Goal: Information Seeking & Learning: Find specific fact

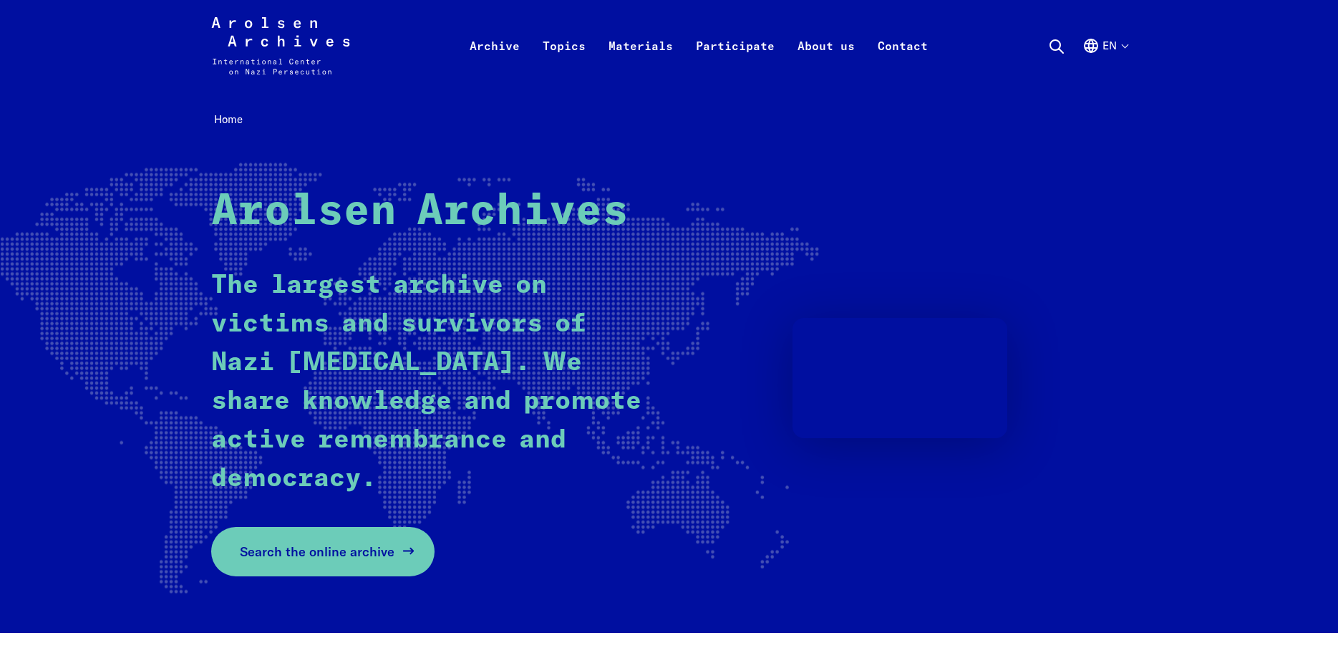
click at [375, 550] on span "Search the online archive" at bounding box center [317, 551] width 155 height 19
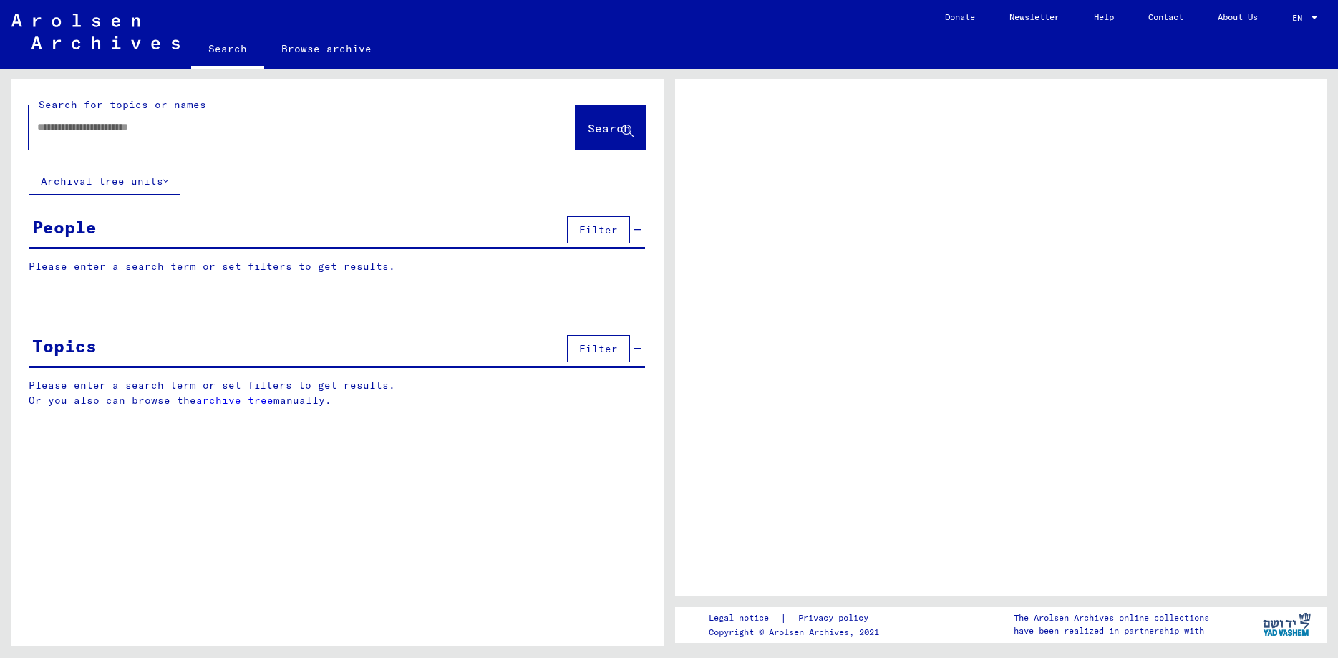
click at [598, 228] on span "Filter" at bounding box center [598, 229] width 39 height 13
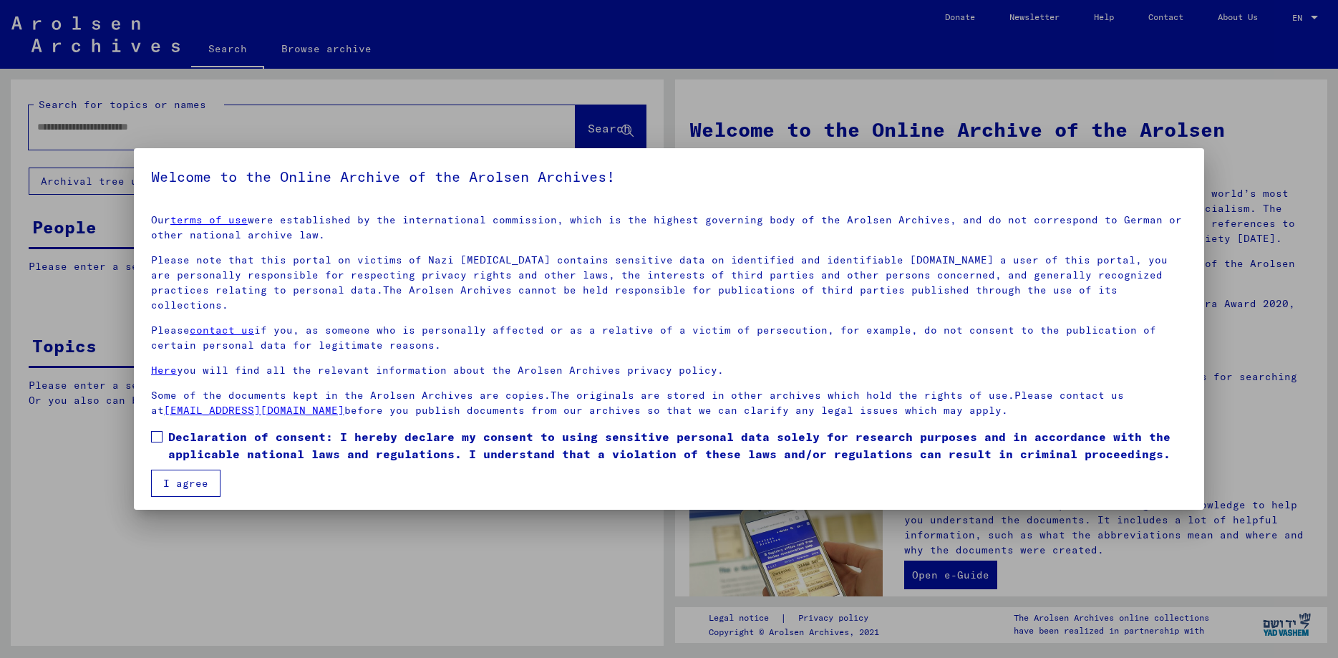
click at [211, 470] on button "I agree" at bounding box center [185, 483] width 69 height 27
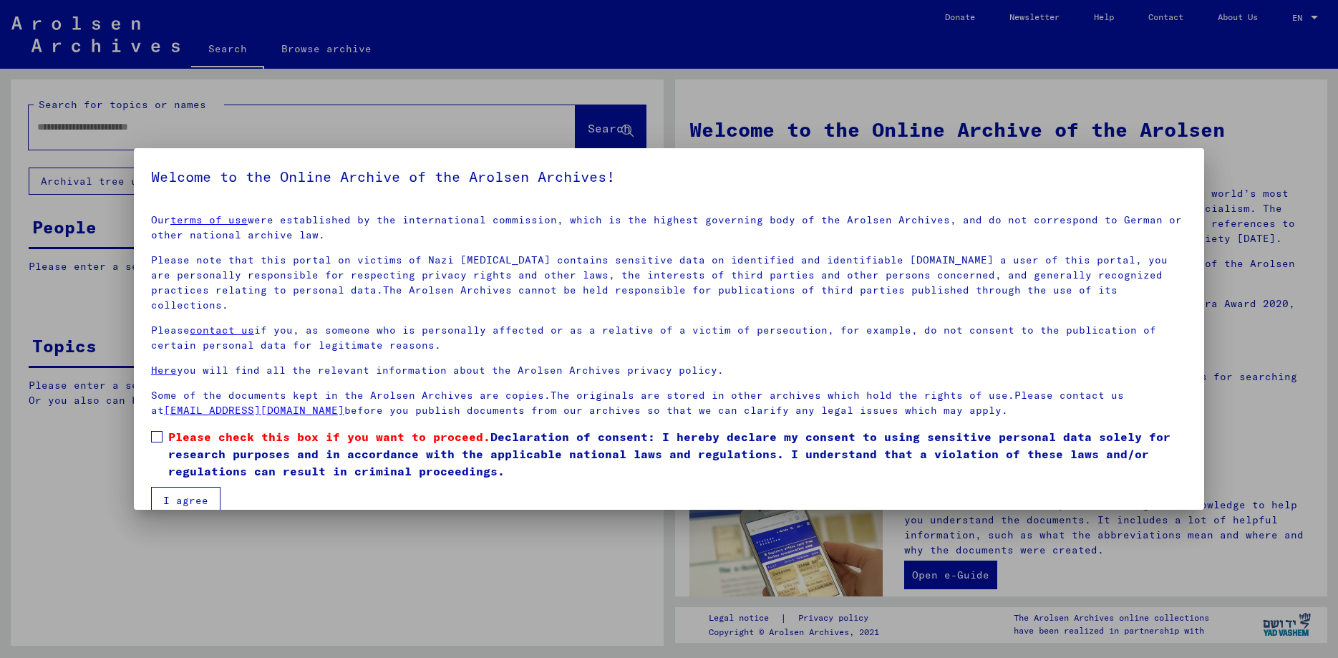
click at [163, 428] on label "Please check this box if you want to proceed. Declaration of consent: I hereby …" at bounding box center [669, 454] width 1036 height 52
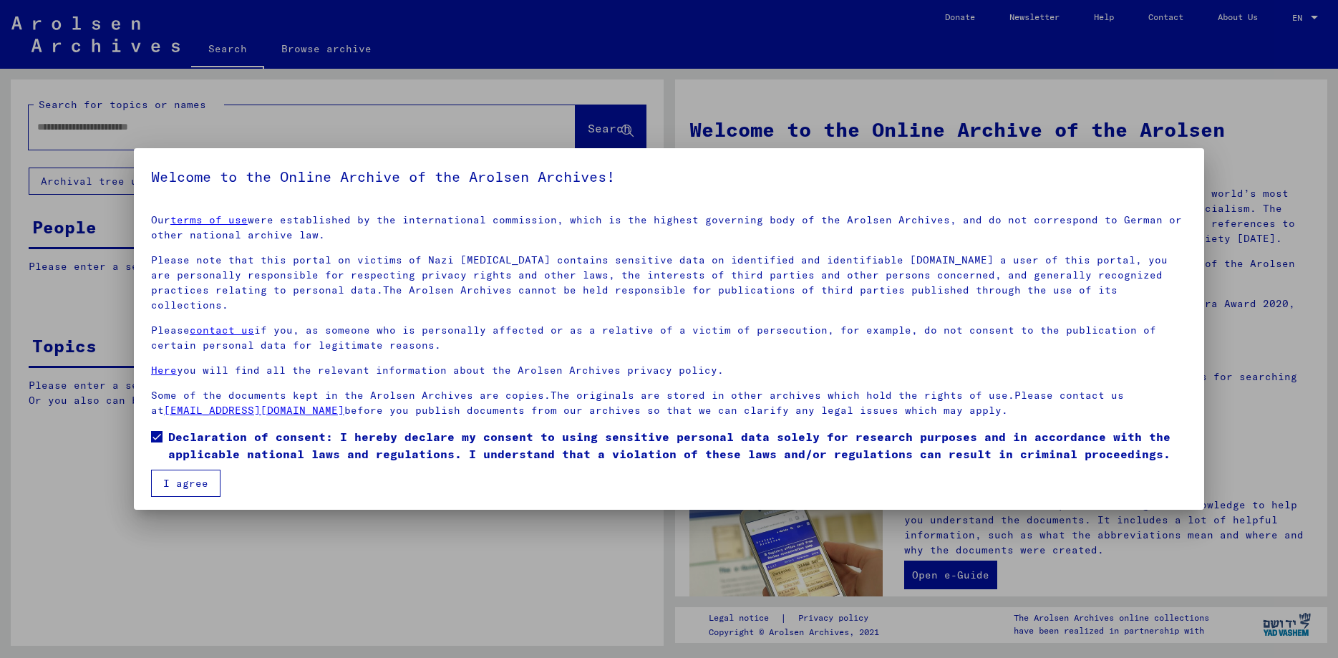
click at [171, 470] on button "I agree" at bounding box center [185, 483] width 69 height 27
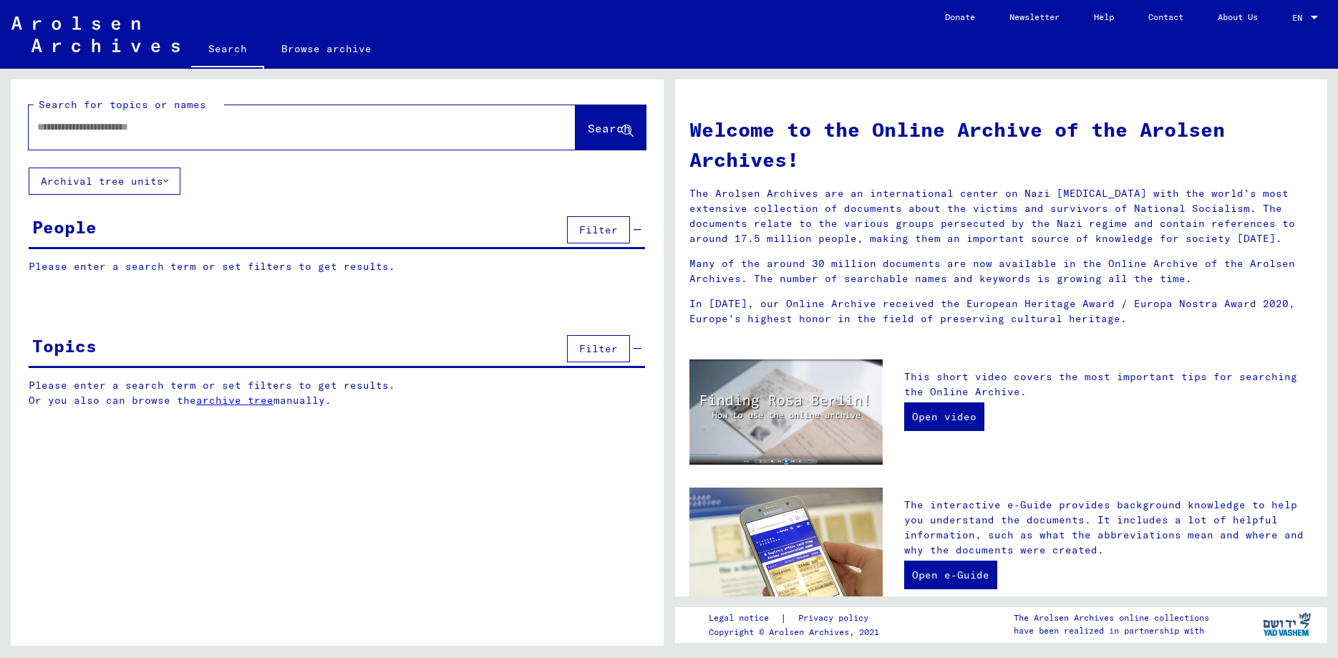
click at [178, 225] on div "People Filter" at bounding box center [337, 231] width 616 height 37
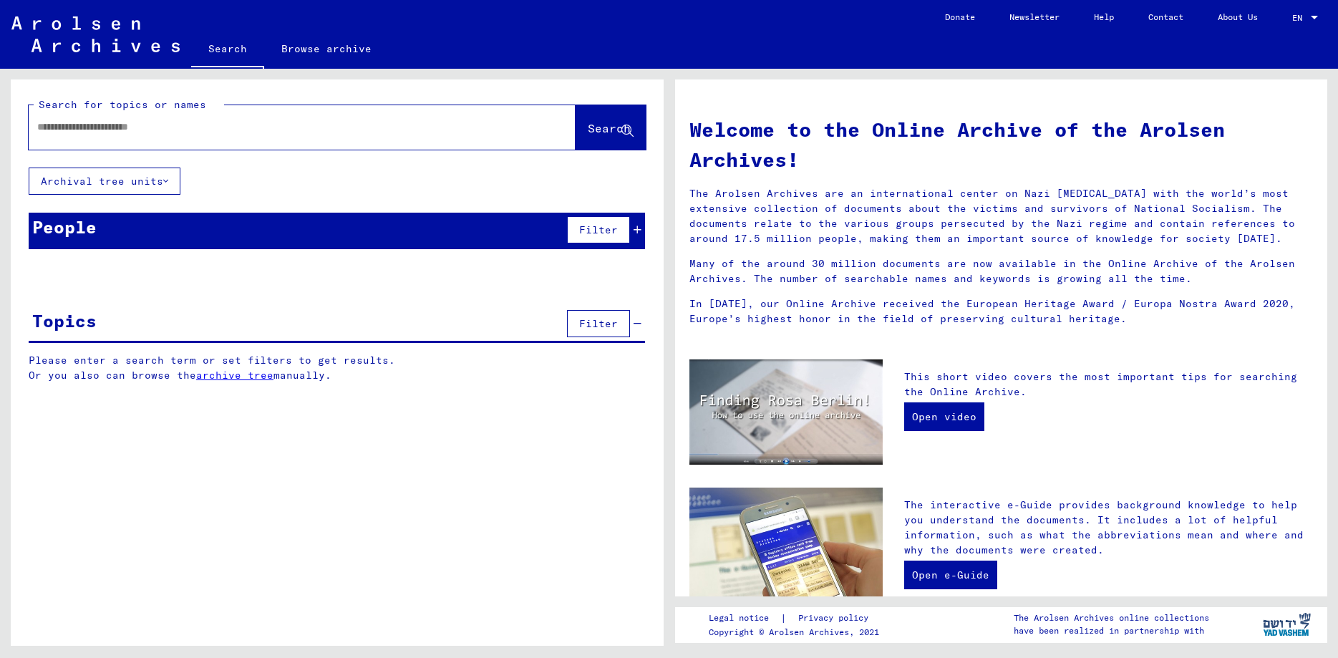
click at [516, 225] on div "People Filter" at bounding box center [337, 231] width 616 height 37
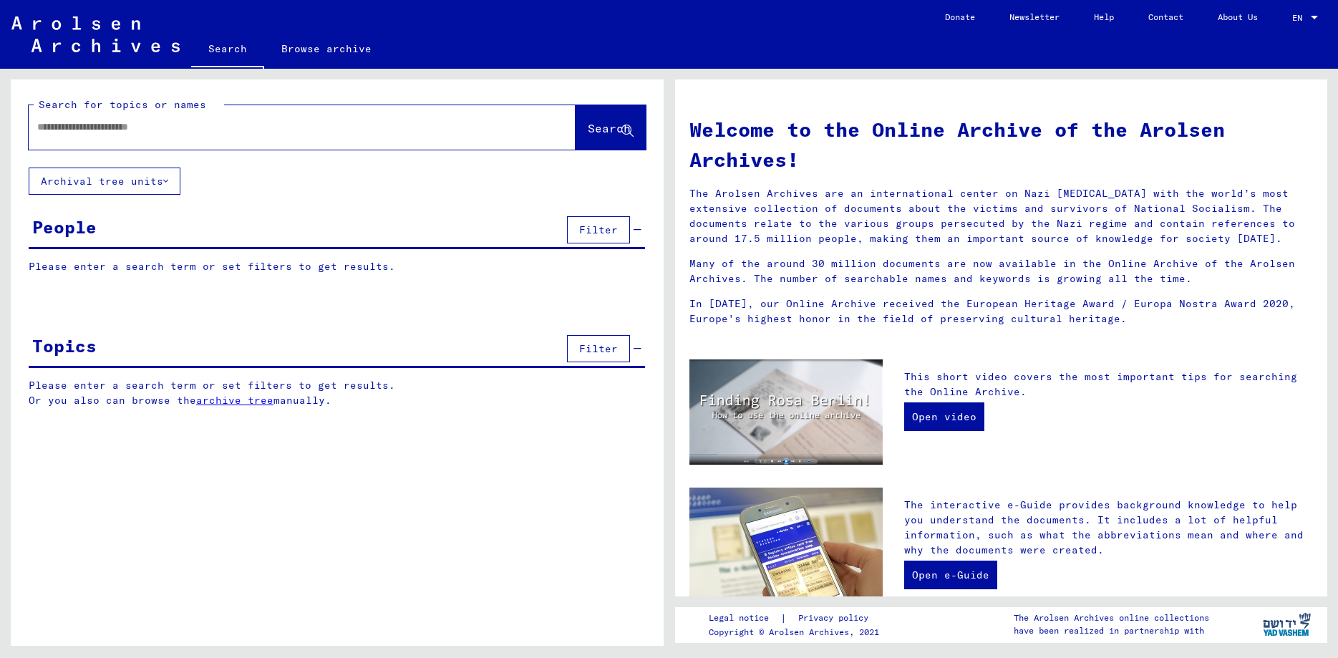
click at [583, 227] on span "Filter" at bounding box center [598, 229] width 39 height 13
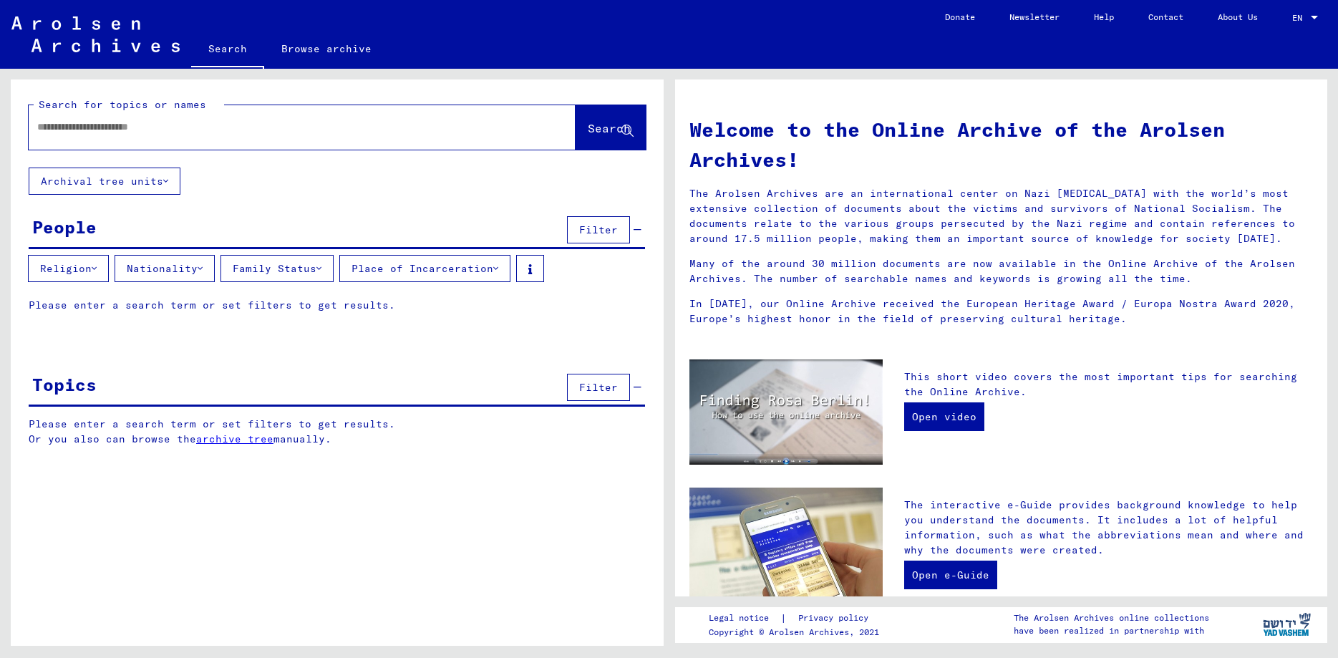
click at [173, 273] on button "Nationality" at bounding box center [165, 268] width 100 height 27
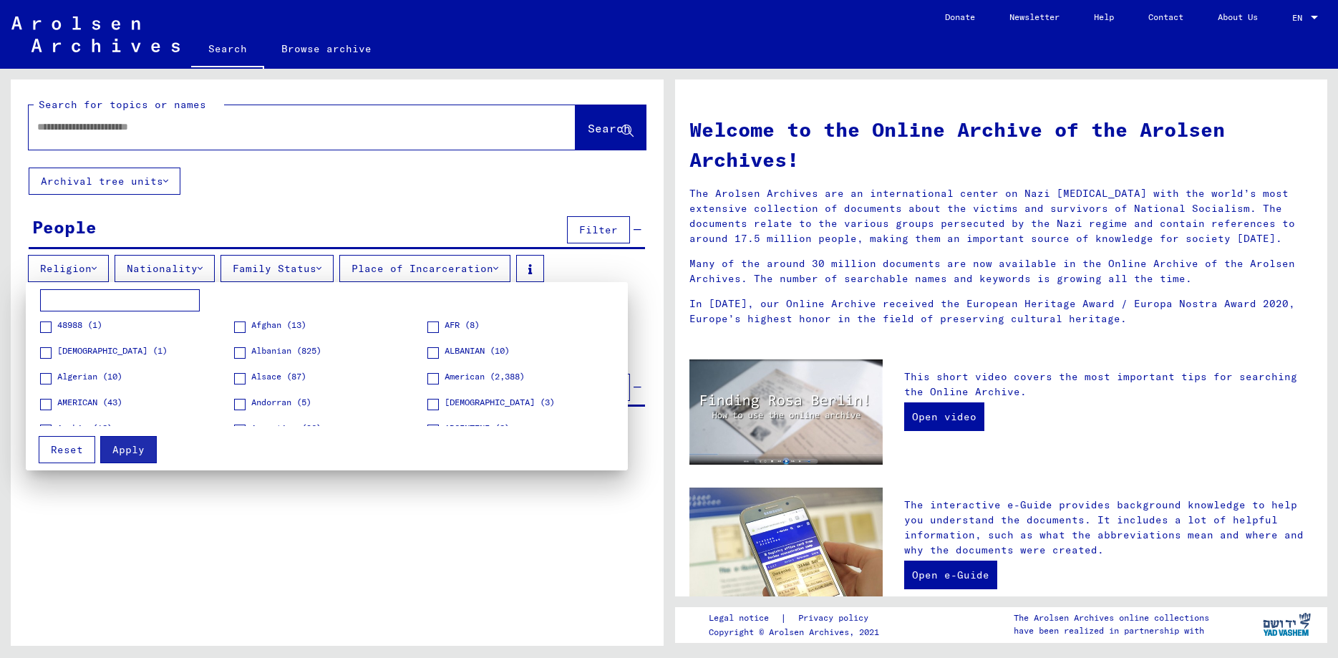
click at [133, 296] on input at bounding box center [120, 300] width 160 height 23
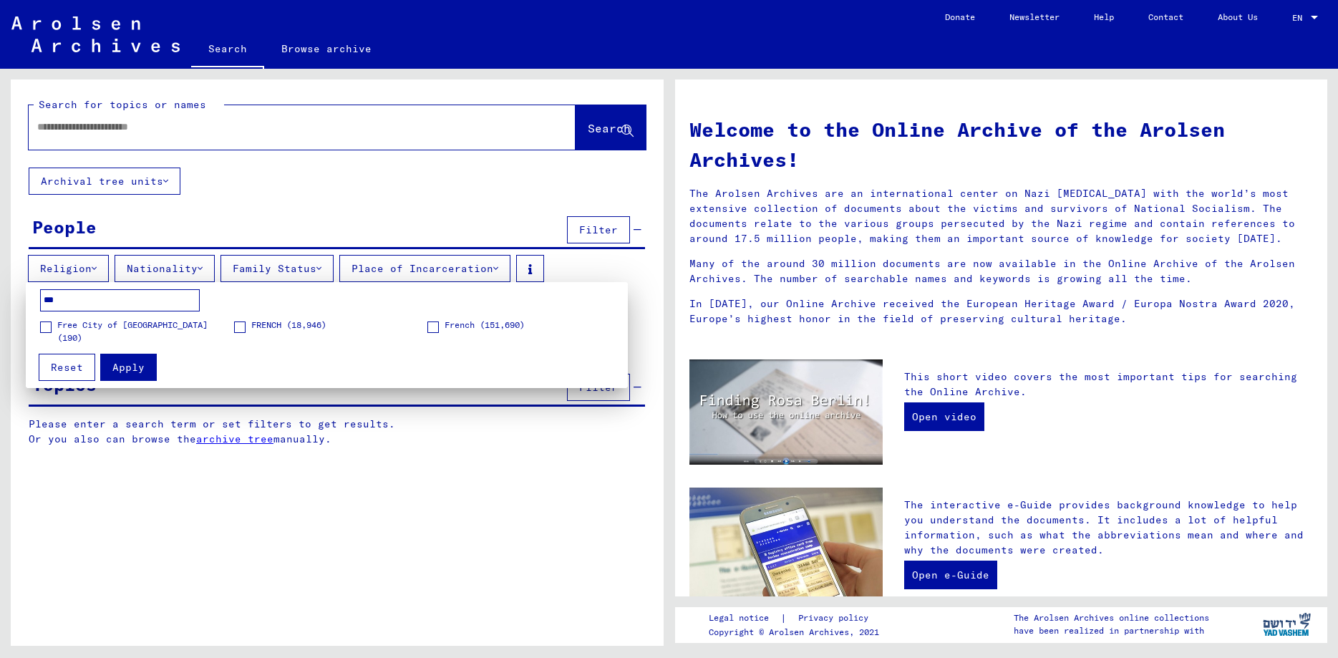
type input "***"
click at [236, 323] on span at bounding box center [239, 326] width 11 height 11
click at [135, 372] on span "Apply" at bounding box center [128, 367] width 32 height 13
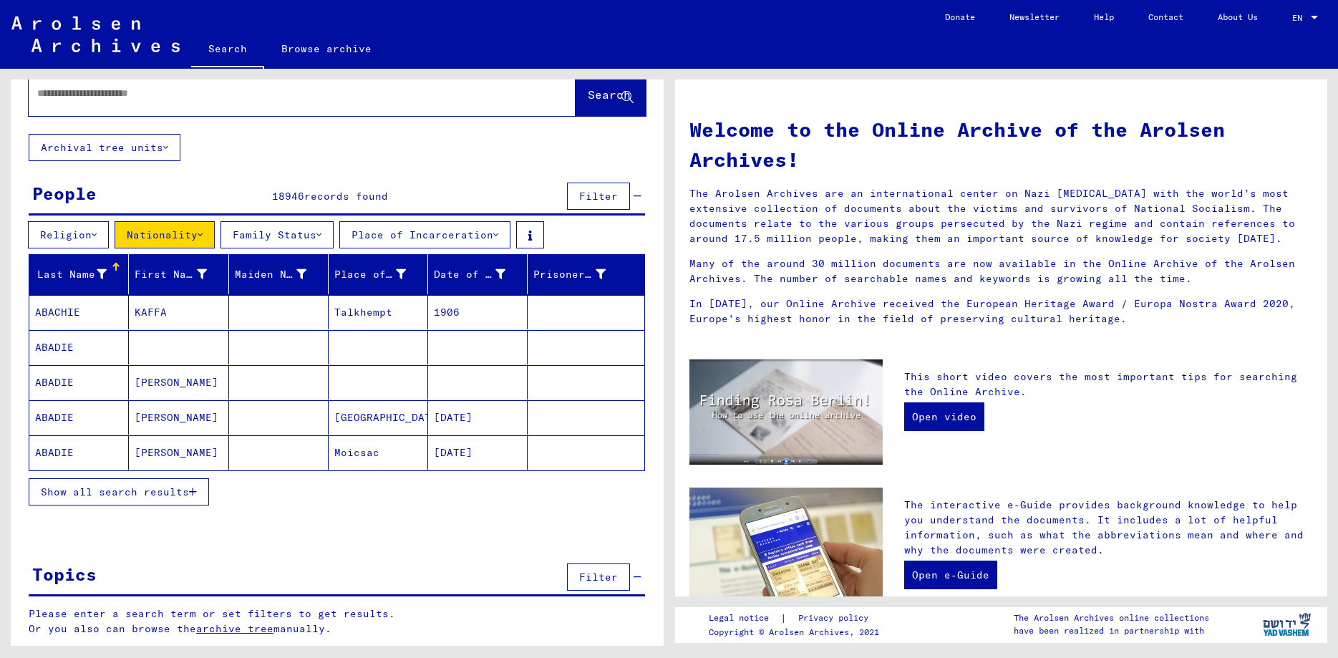
scroll to position [35, 0]
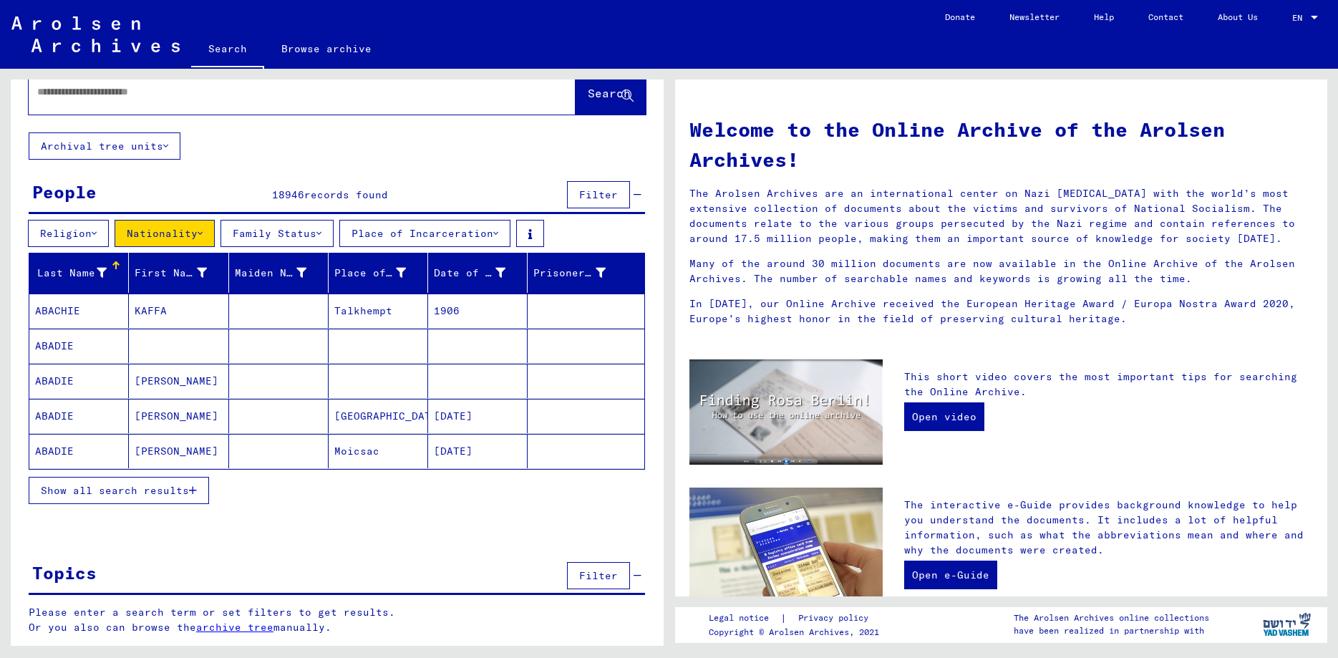
click at [176, 491] on span "Show all search results" at bounding box center [115, 490] width 148 height 13
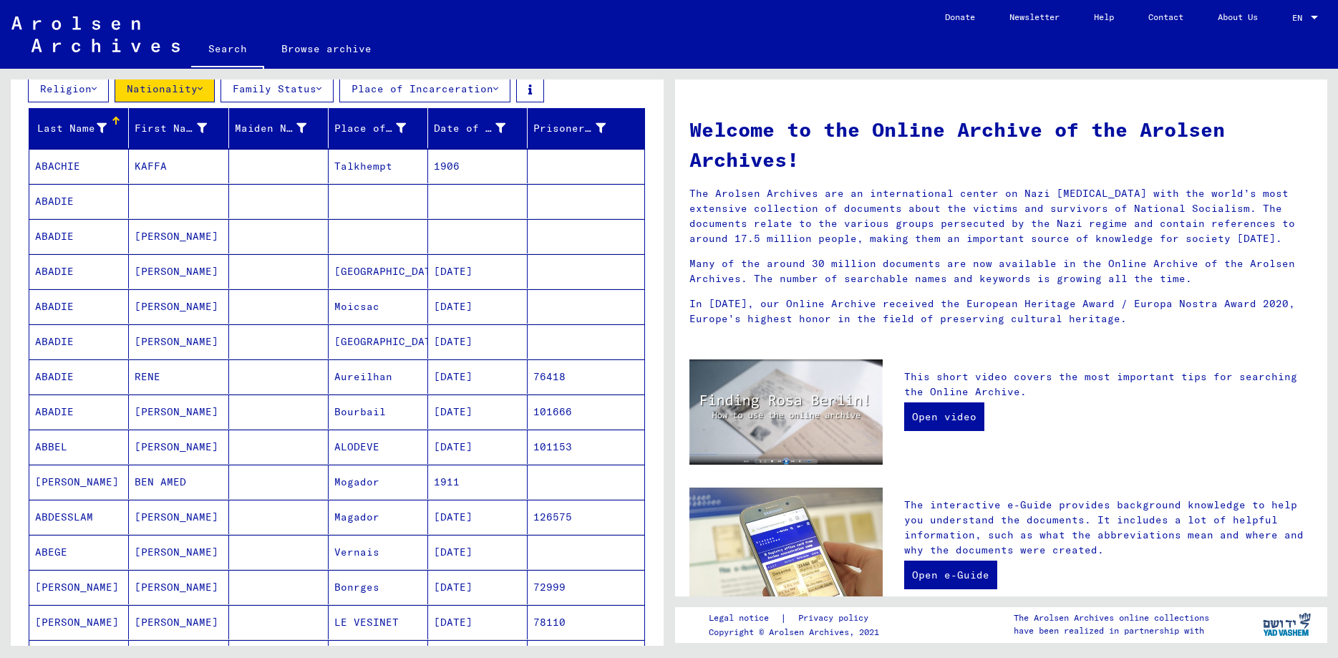
scroll to position [69, 0]
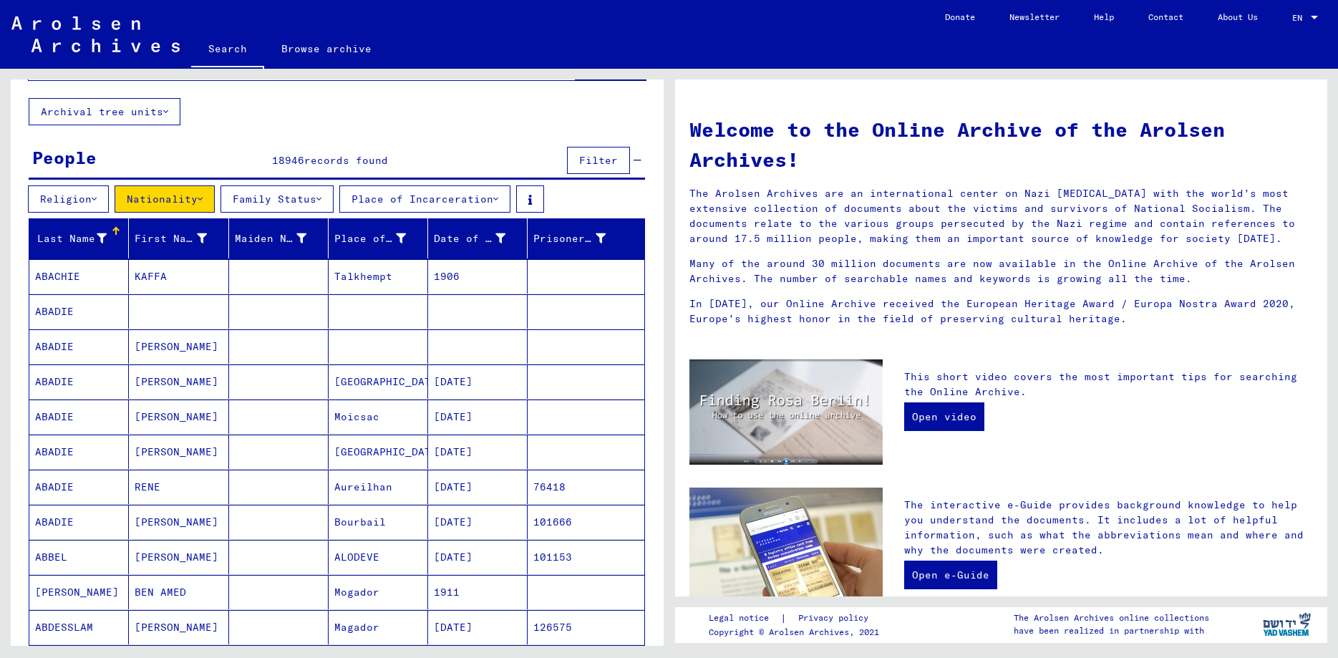
click at [100, 238] on icon at bounding box center [102, 238] width 10 height 10
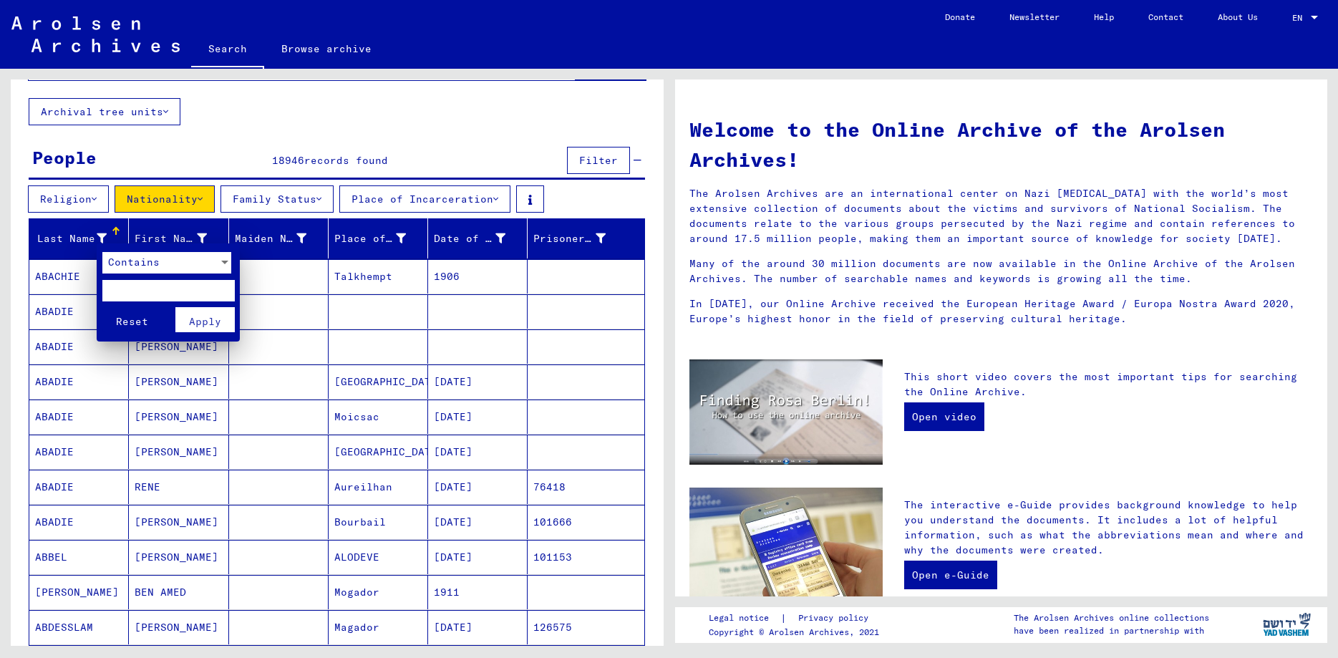
click at [167, 283] on input "text" at bounding box center [168, 290] width 132 height 21
type input "******"
click at [102, 307] on button "Reset" at bounding box center [131, 319] width 59 height 25
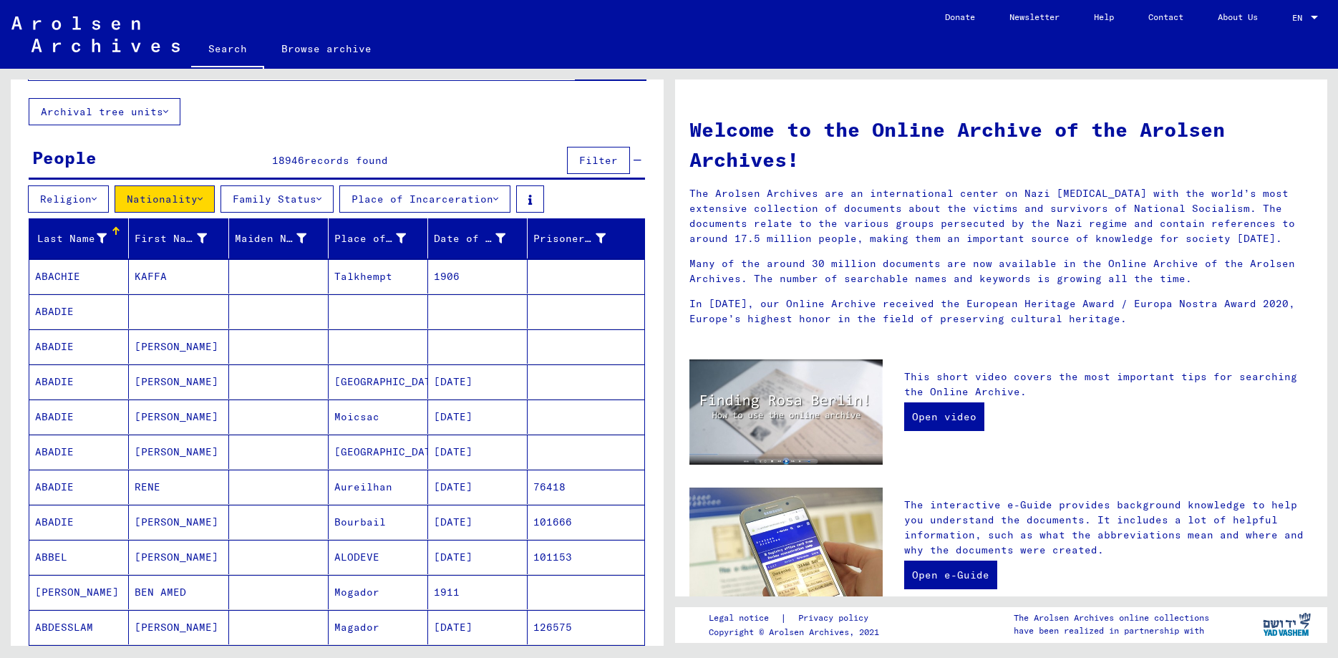
scroll to position [0, 0]
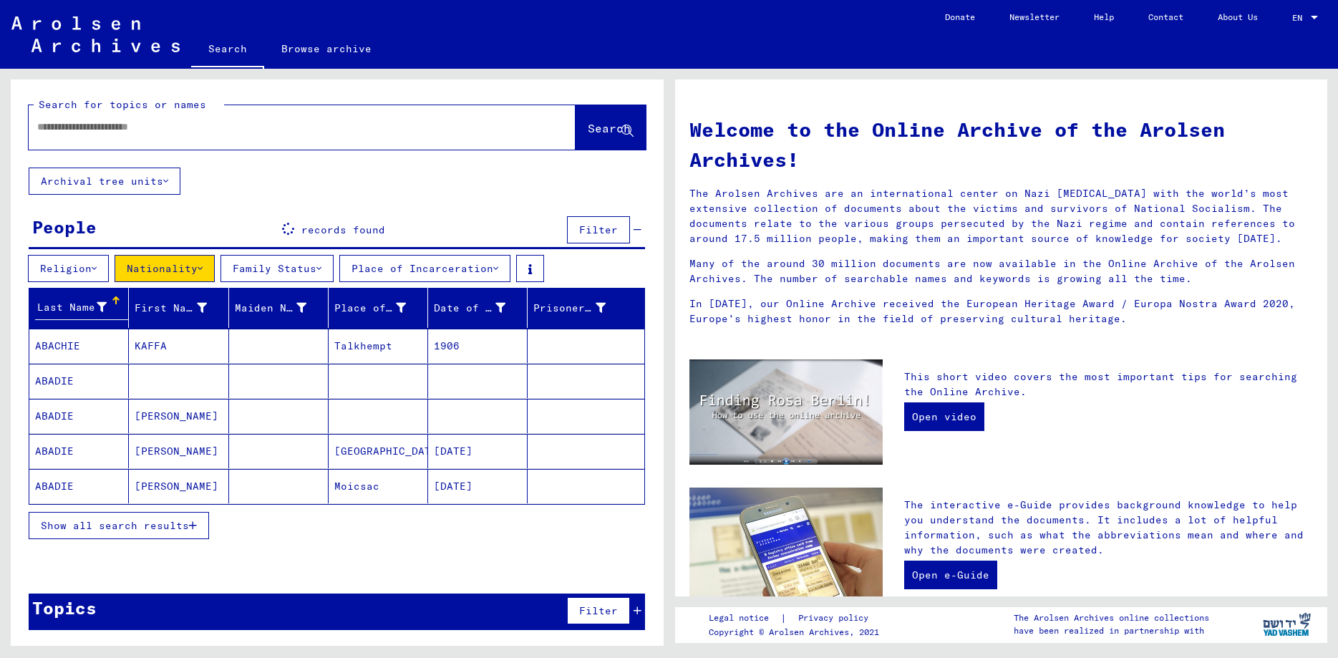
click at [104, 304] on icon at bounding box center [102, 307] width 10 height 10
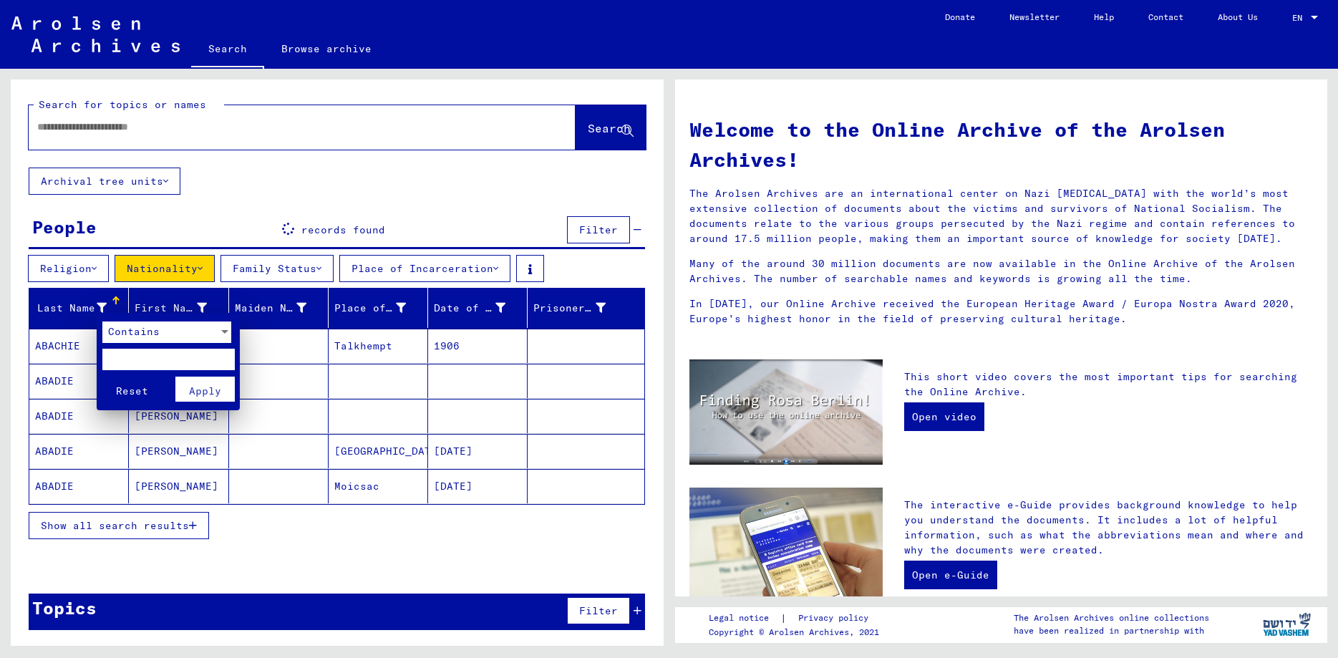
click at [163, 351] on input "text" at bounding box center [168, 359] width 132 height 21
click at [168, 331] on div "Contains" at bounding box center [160, 331] width 116 height 21
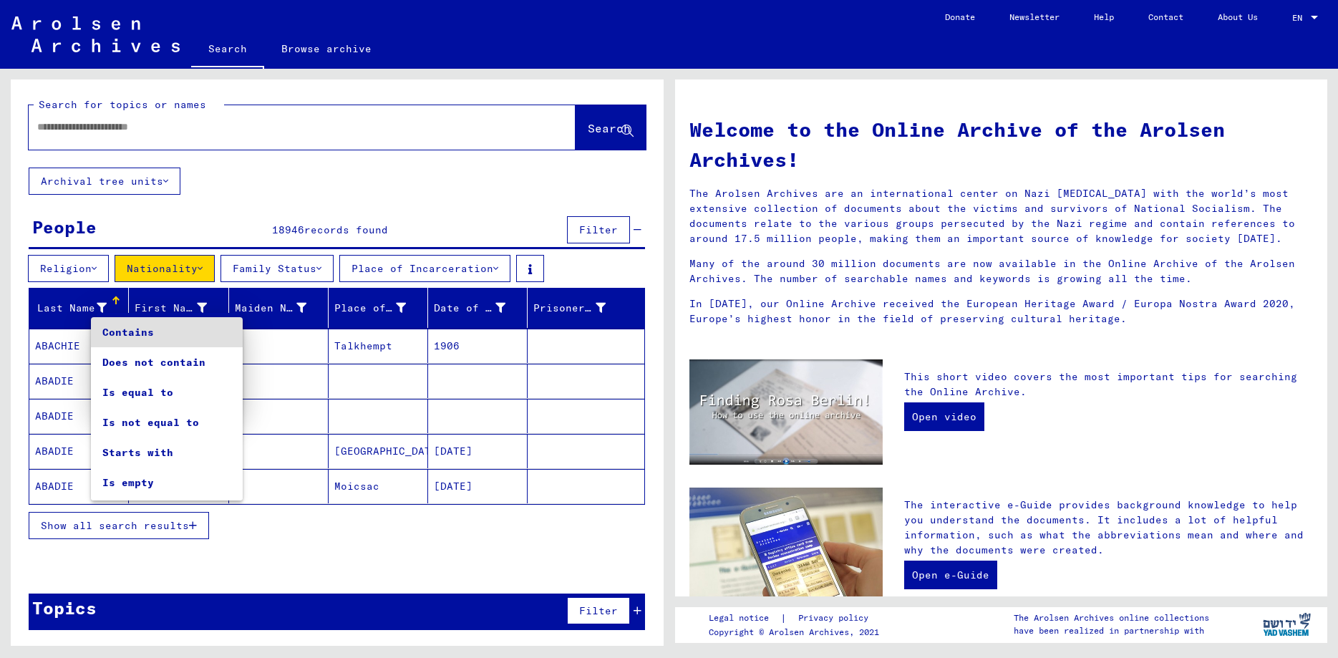
click at [169, 328] on span "Contains" at bounding box center [166, 332] width 129 height 30
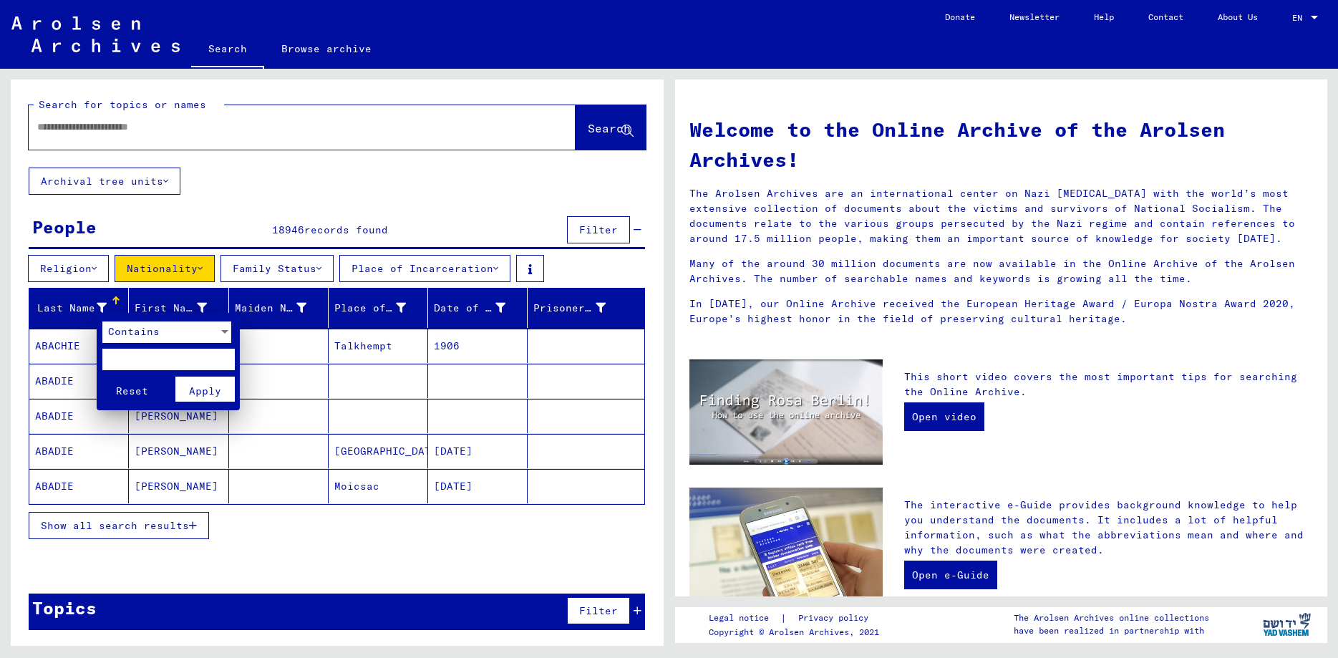
click at [165, 361] on input "text" at bounding box center [168, 359] width 132 height 21
type input "******"
click at [192, 390] on span "Apply" at bounding box center [205, 390] width 32 height 13
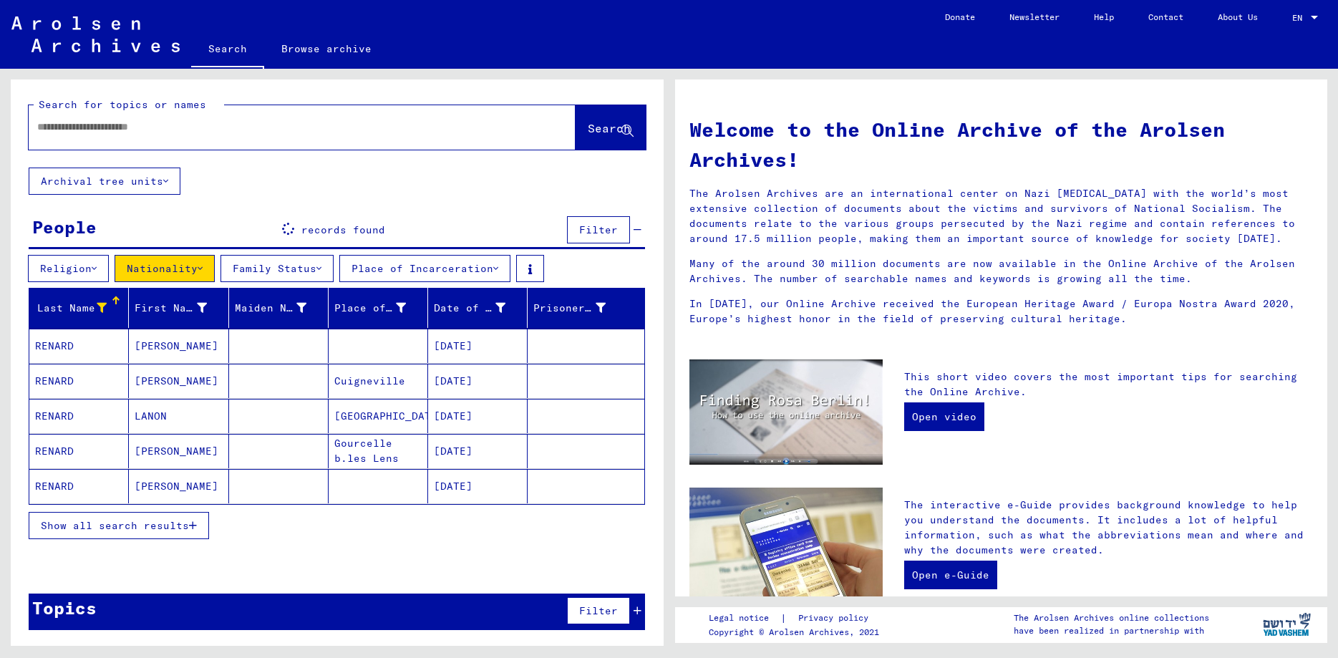
click at [163, 530] on span "Show all search results" at bounding box center [115, 525] width 148 height 13
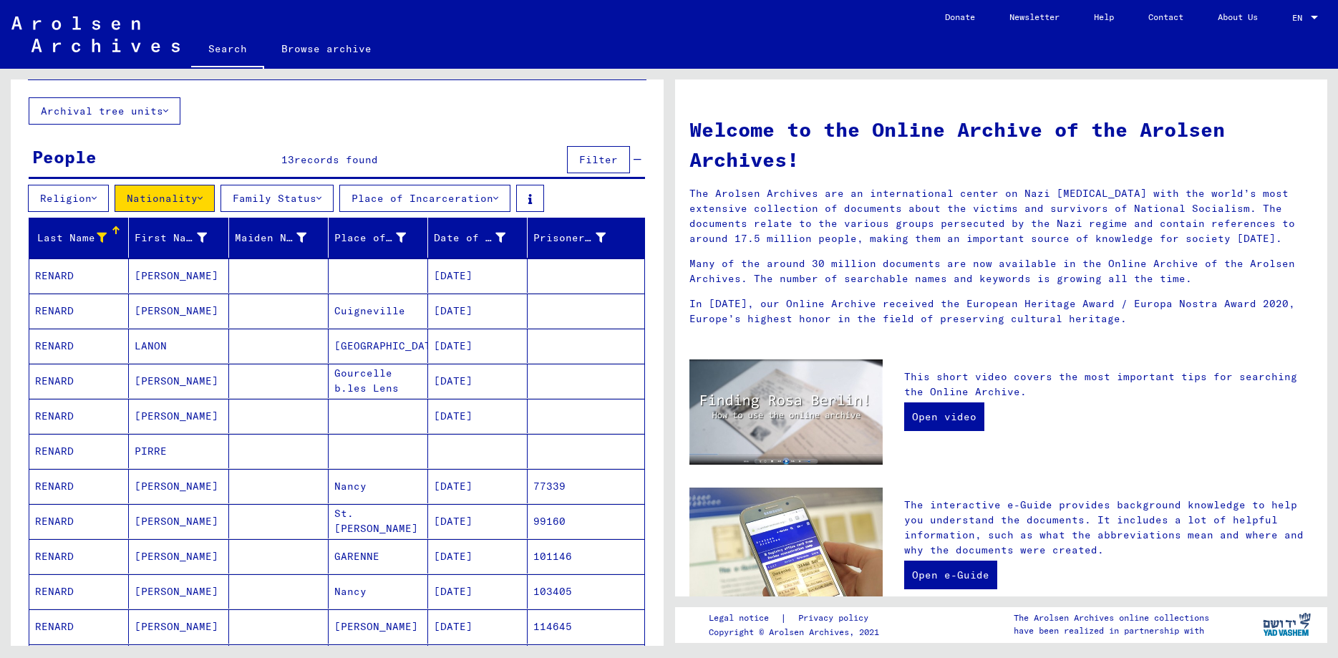
scroll to position [155, 0]
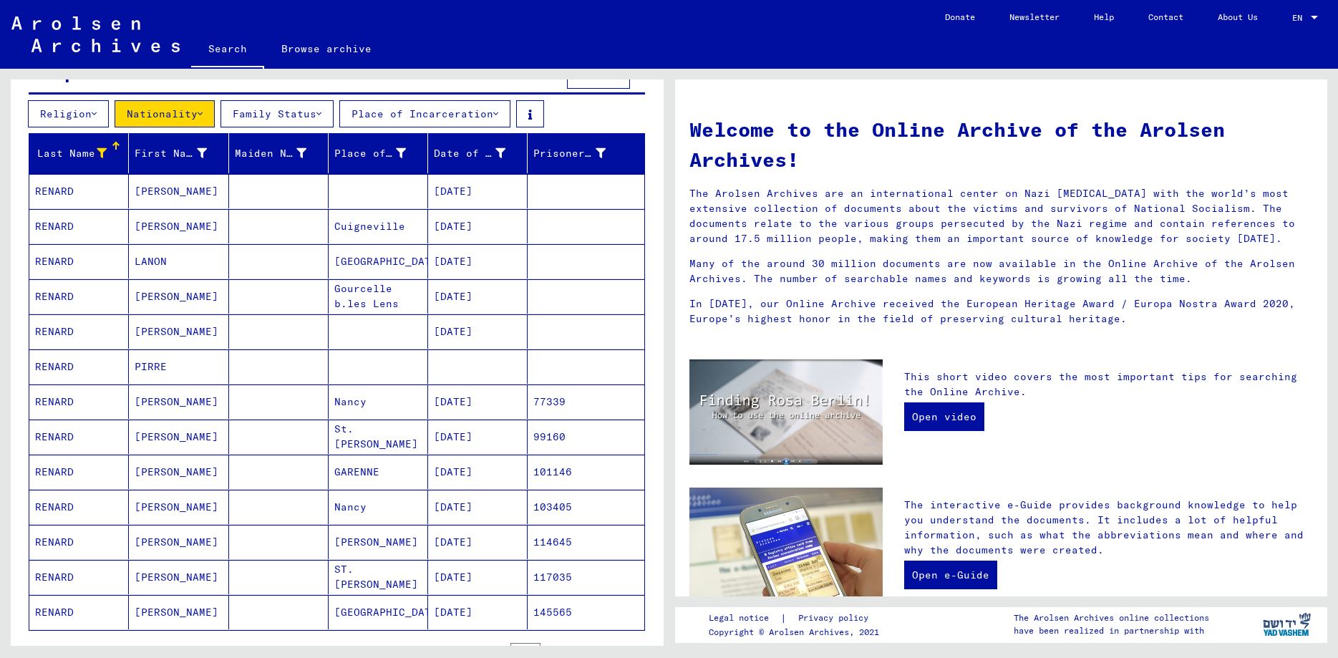
click at [477, 106] on button "Place of Incarceration" at bounding box center [424, 113] width 171 height 27
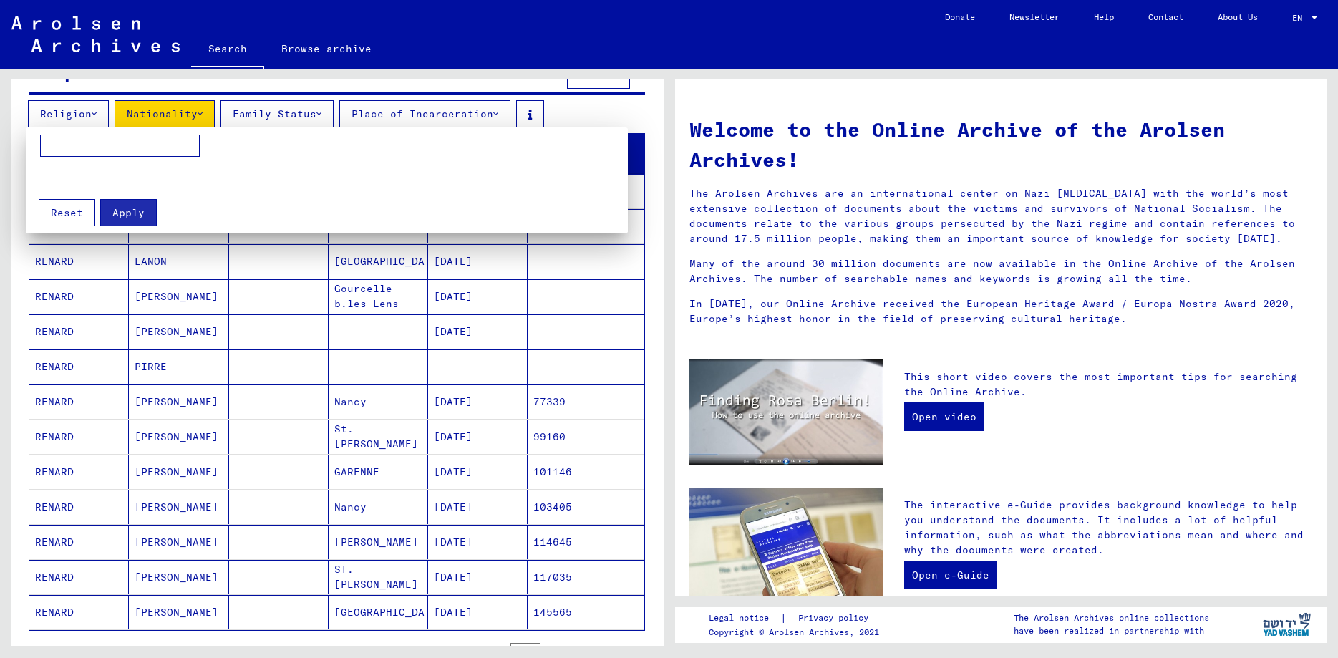
click at [483, 100] on div at bounding box center [669, 329] width 1338 height 658
